Goal: Information Seeking & Learning: Learn about a topic

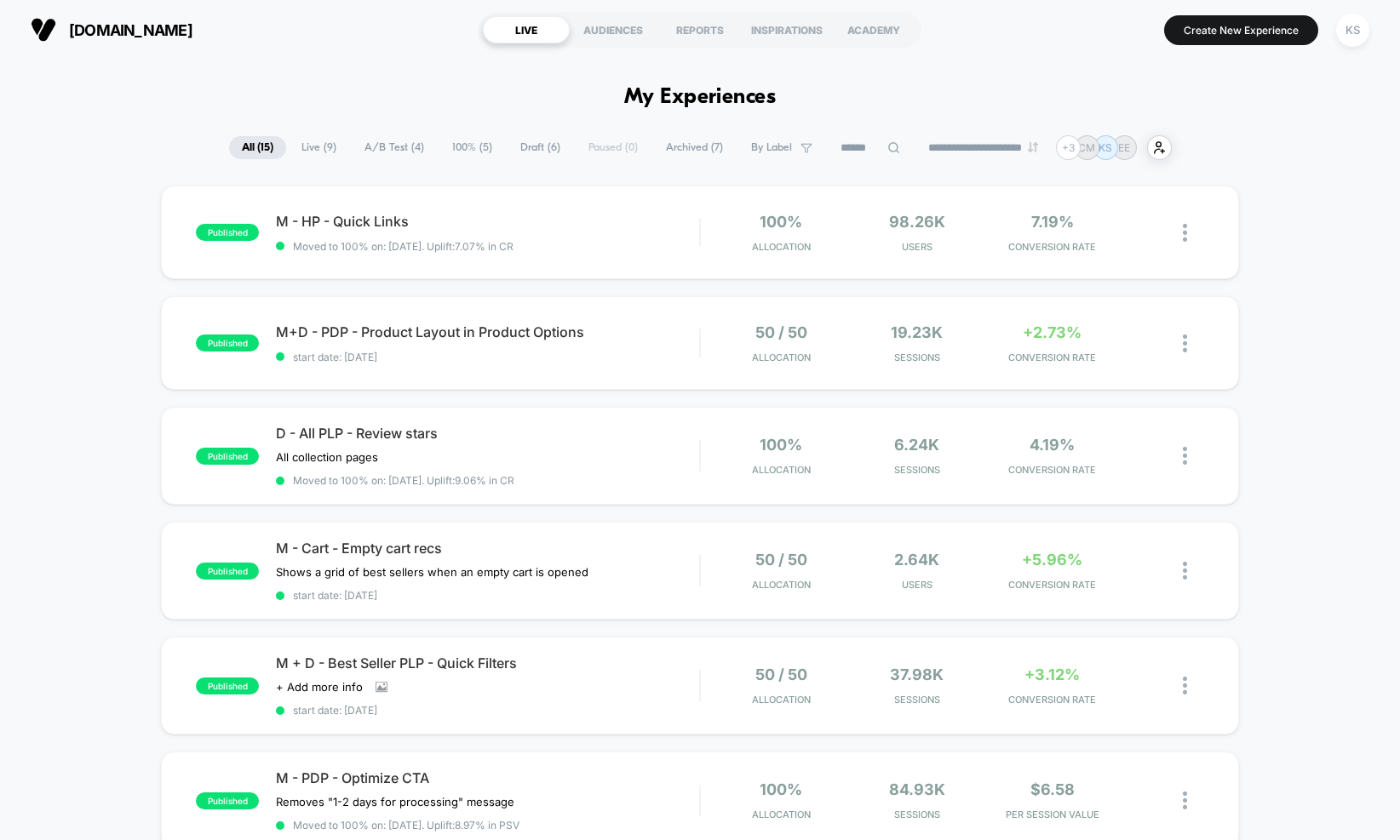
click at [448, 144] on span "100% ( 5 )" at bounding box center [471, 148] width 65 height 23
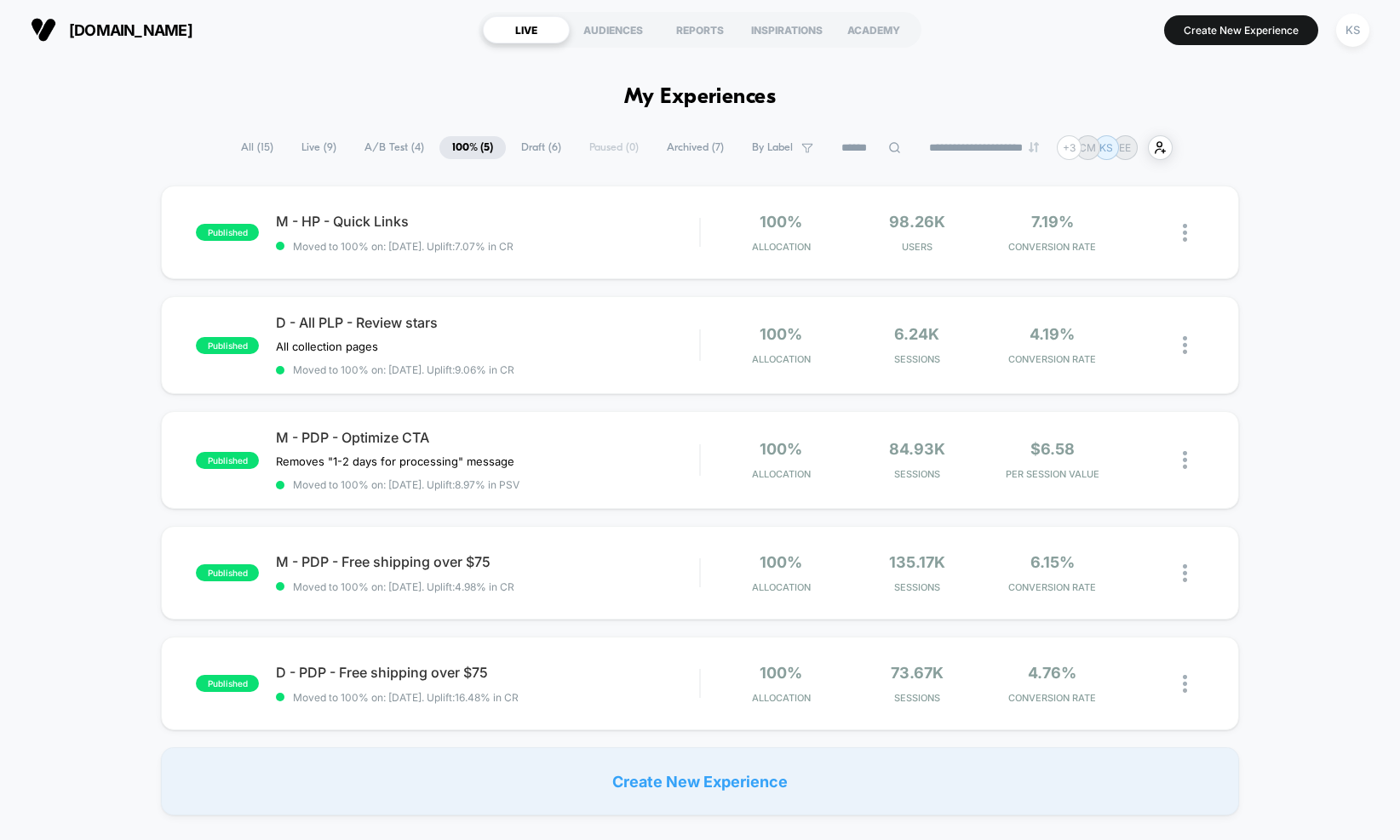
click at [401, 157] on span "A/B Test ( 4 )" at bounding box center [394, 148] width 85 height 23
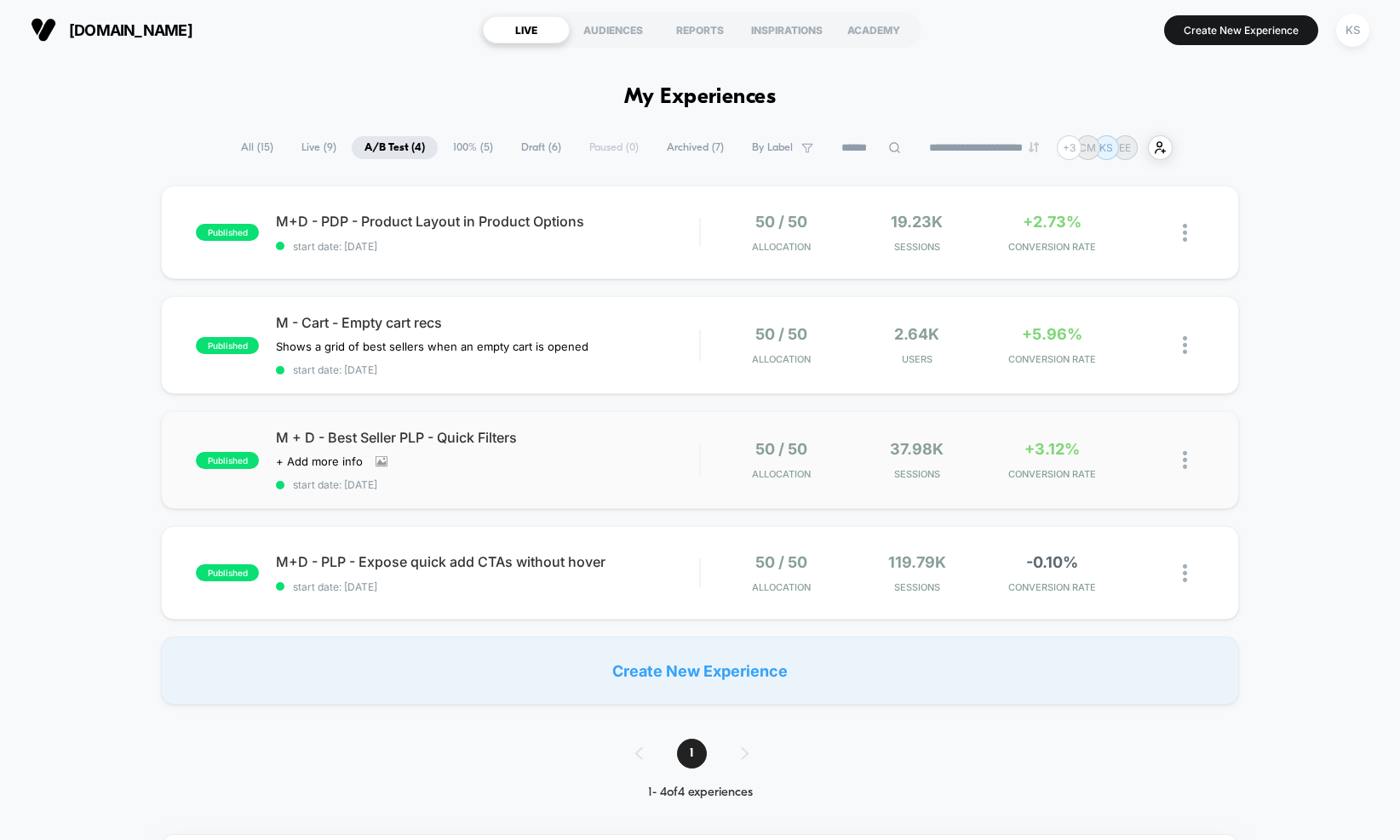
click at [462, 425] on div "published M + D - Best Seller PLP - Quick Filters Click to view images Click to…" at bounding box center [700, 460] width 1078 height 98
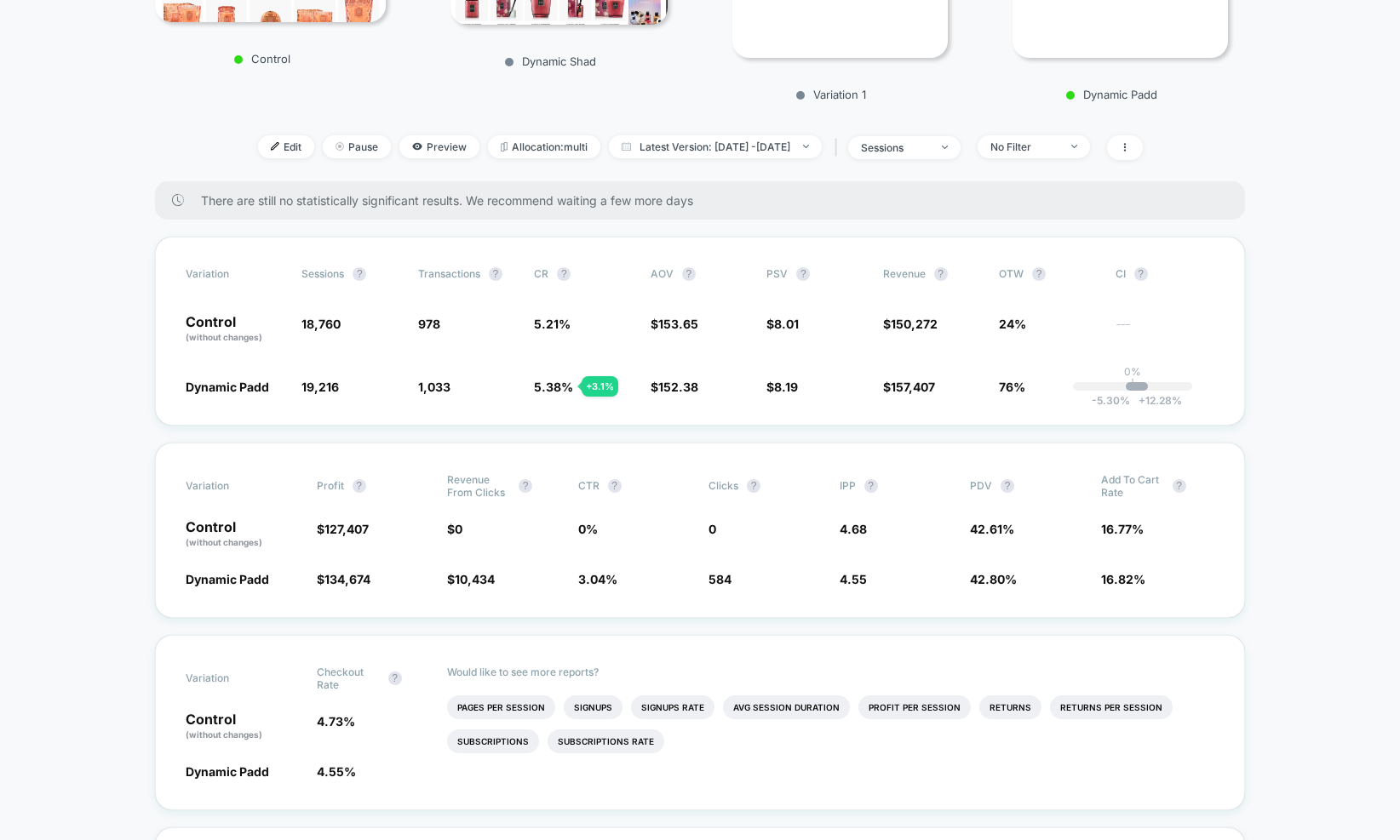
scroll to position [359, 0]
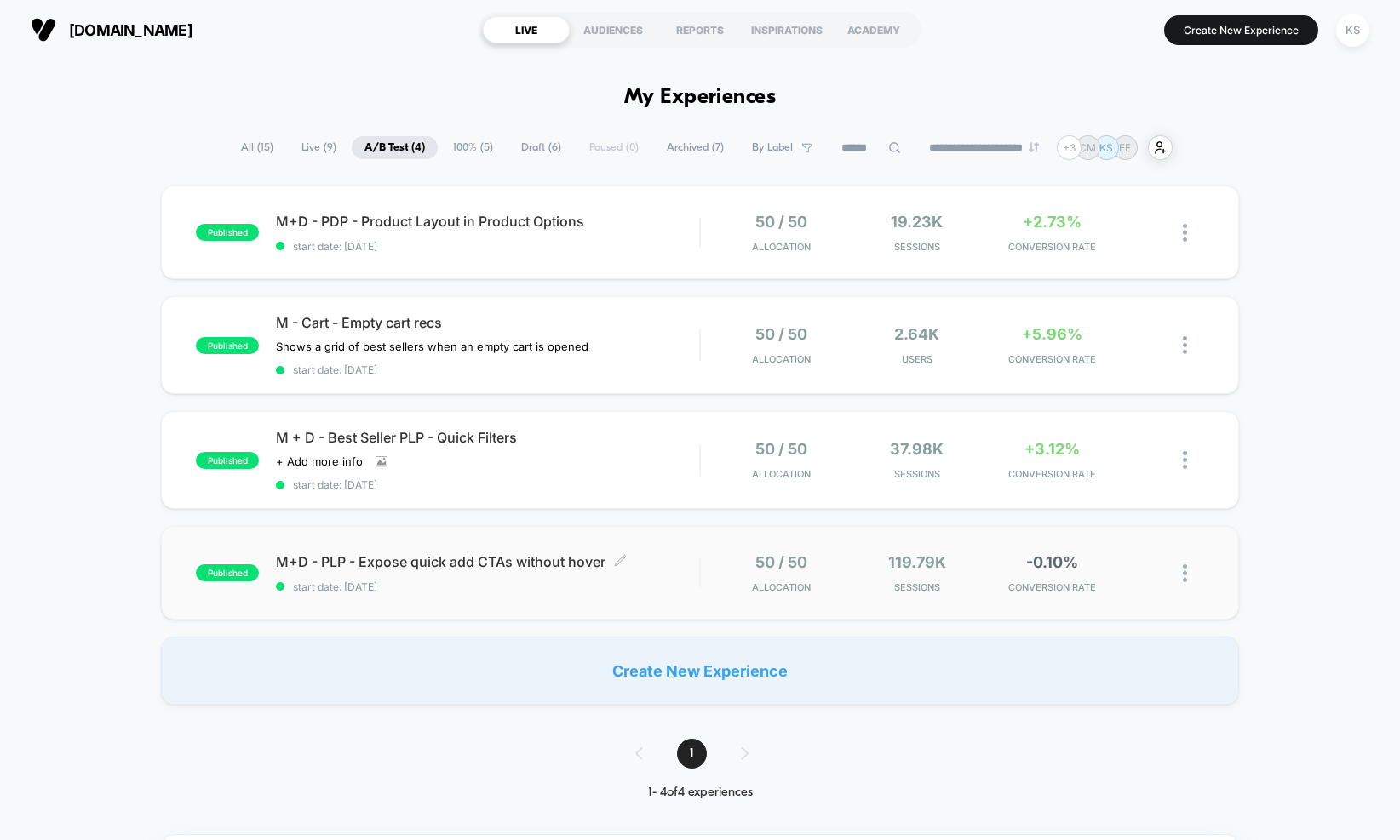
click at [474, 565] on span "M+D - PLP - Expose quick add CTAs without hover Click to edit experience details" at bounding box center [487, 562] width 423 height 17
click at [531, 231] on div "M+D - PDP - Product Layout in Product Options Click to edit experience details …" at bounding box center [487, 233] width 423 height 40
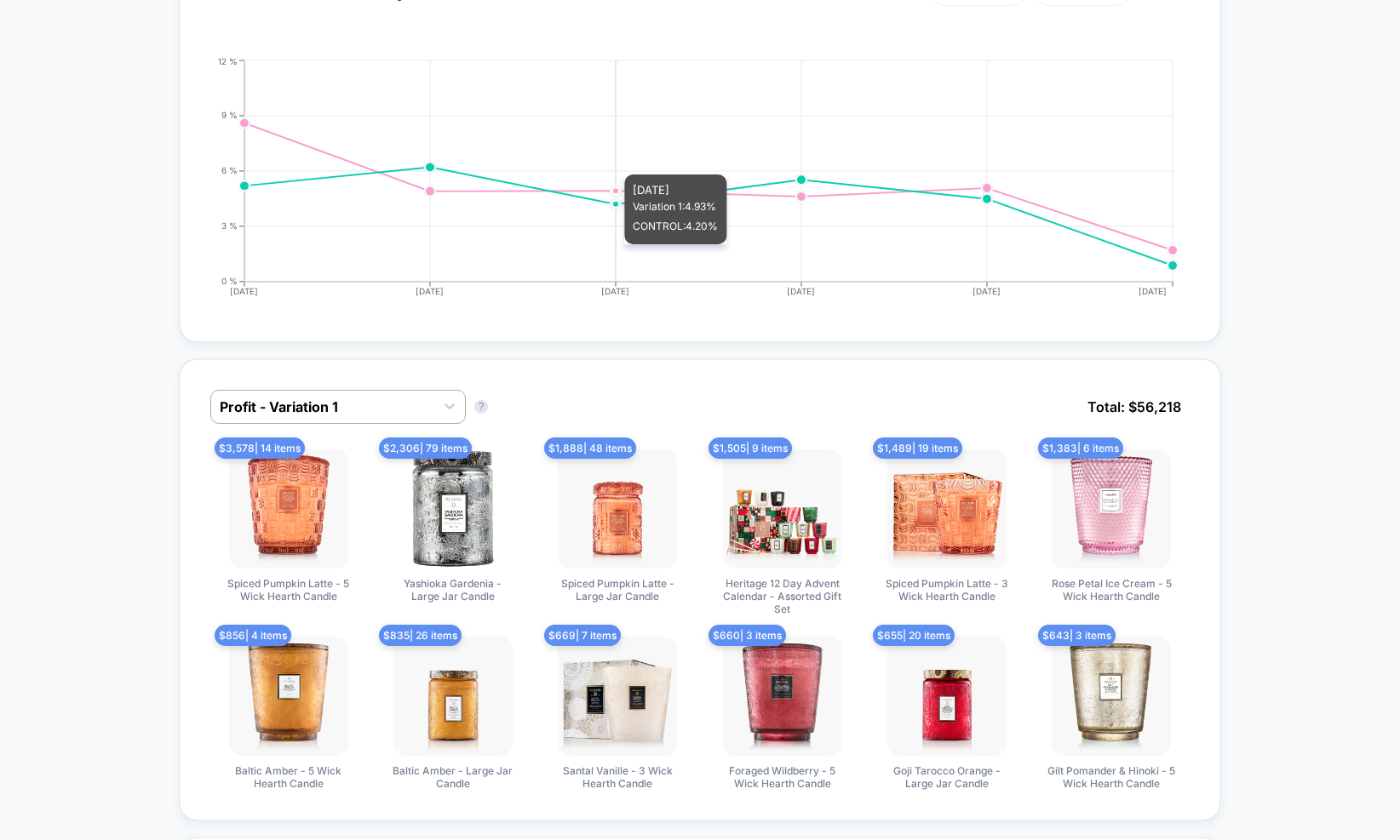
scroll to position [815, 0]
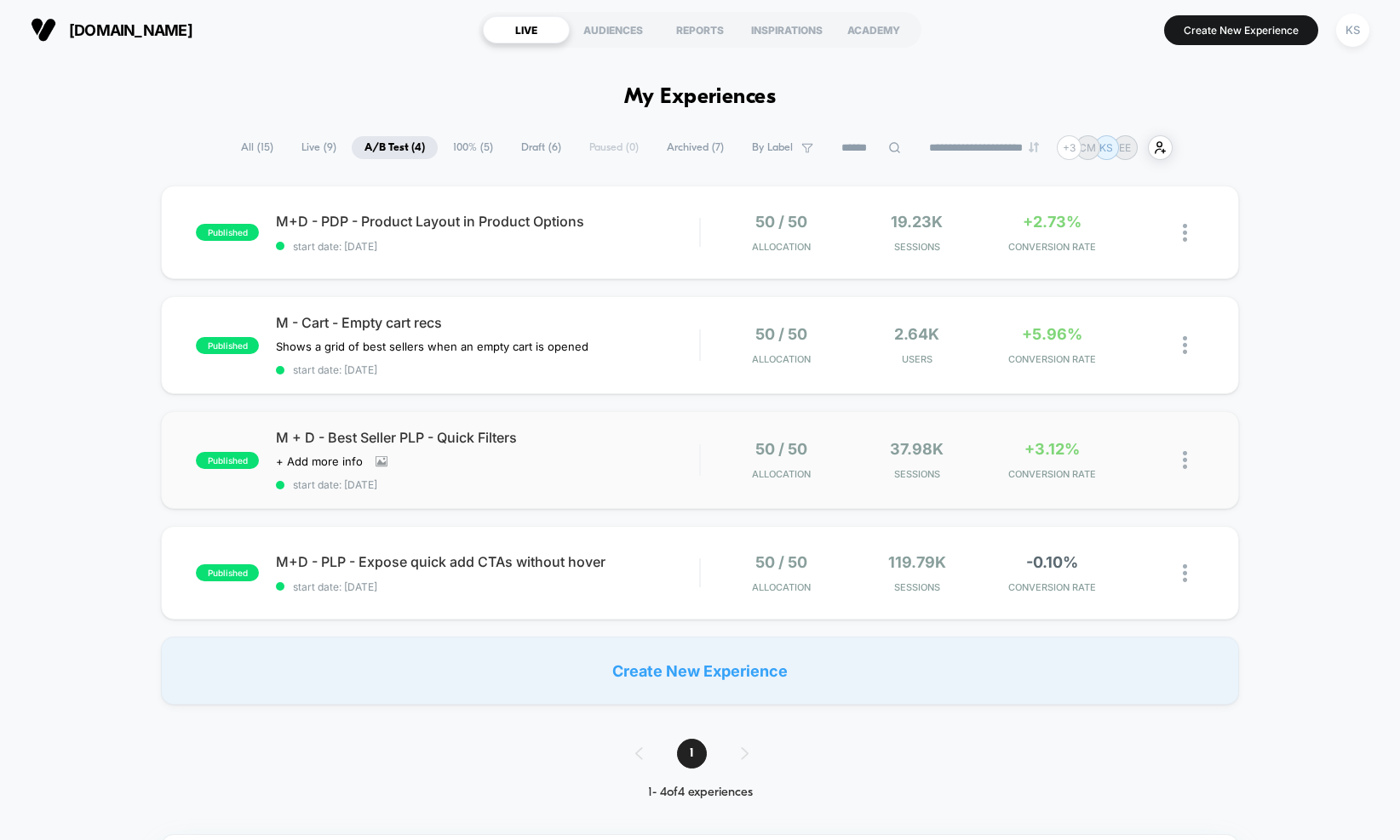
scroll to position [10, 0]
